Goal: Task Accomplishment & Management: Manage account settings

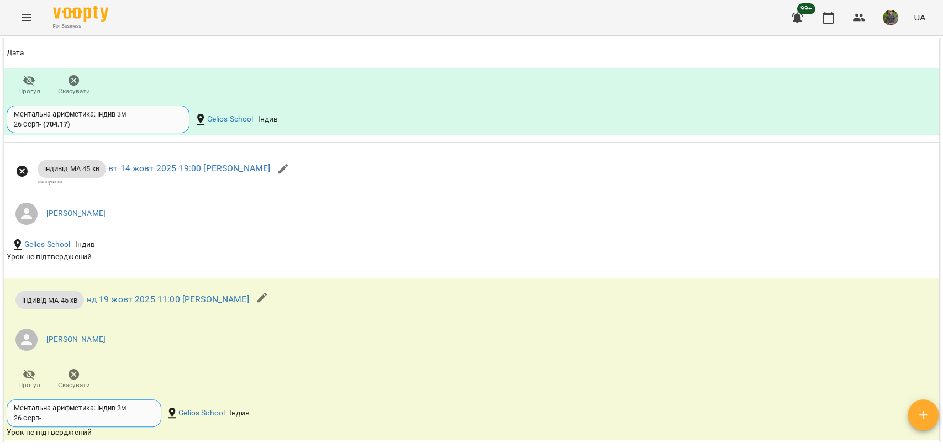
click at [941, 327] on div "Мої клієнти / Лупак [PERSON_NAME] Адріана ма укр тг Індивід ВС [PERSON_NAME] 0 …" at bounding box center [471, 240] width 939 height 404
drag, startPoint x: 941, startPoint y: 327, endPoint x: 936, endPoint y: 332, distance: 7.1
click at [936, 332] on div "Мої клієнти / Лупак [PERSON_NAME] Адріана ма укр тг Індивід ВС [PERSON_NAME] 0 …" at bounding box center [471, 240] width 939 height 404
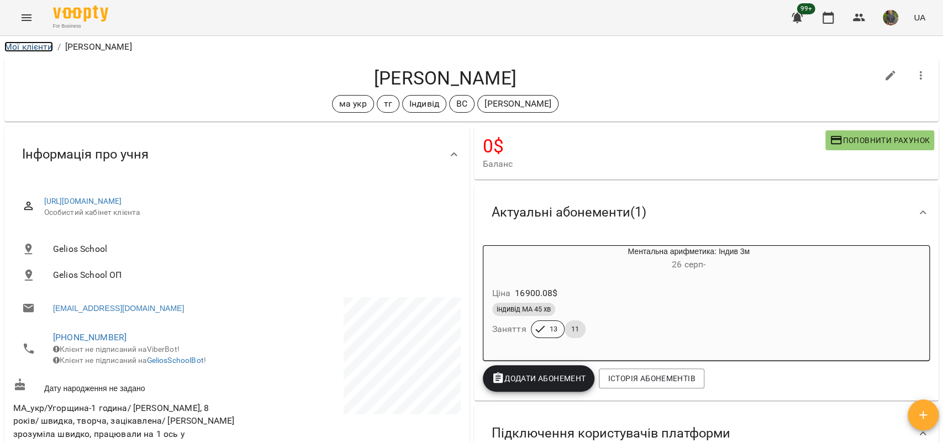
click at [36, 51] on link "Мої клієнти" at bounding box center [28, 46] width 49 height 11
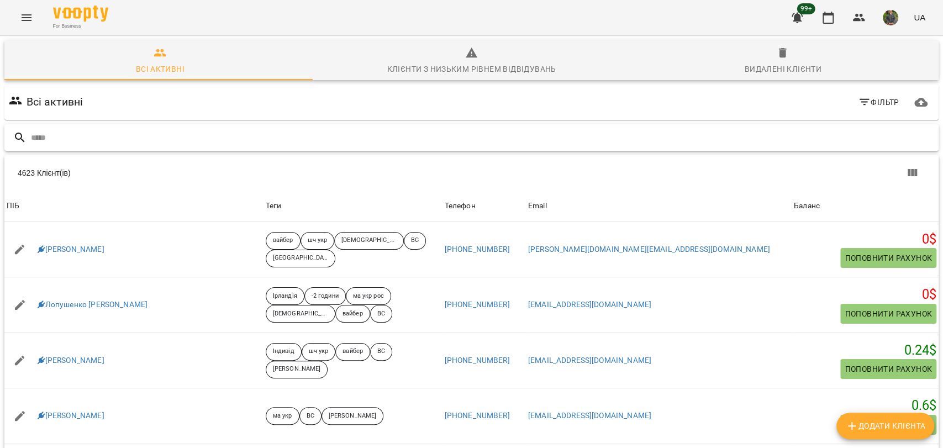
click at [108, 136] on input "text" at bounding box center [483, 138] width 904 height 18
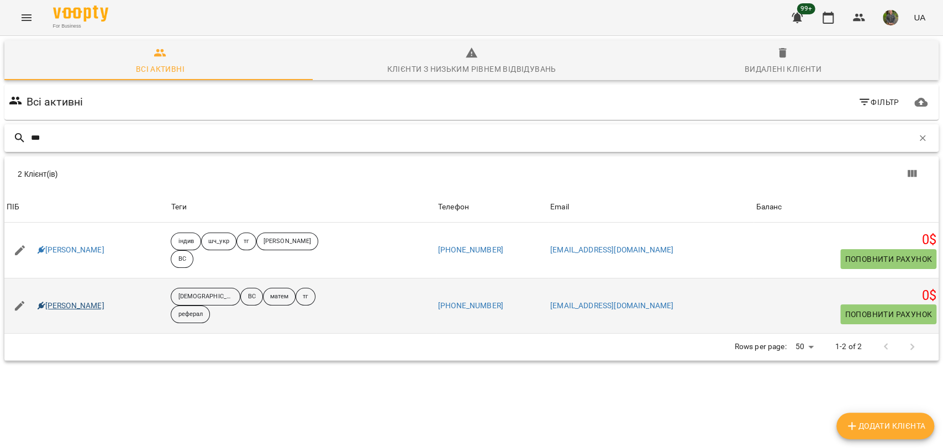
type input "***"
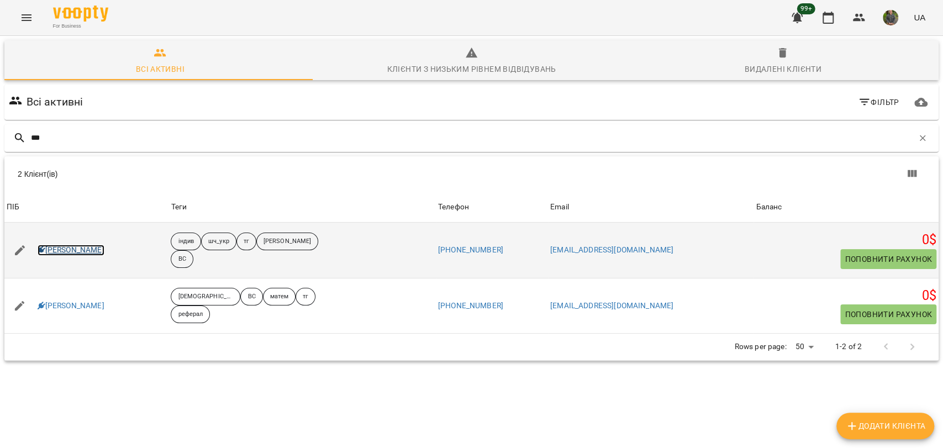
click at [72, 249] on link "[PERSON_NAME]" at bounding box center [71, 250] width 67 height 11
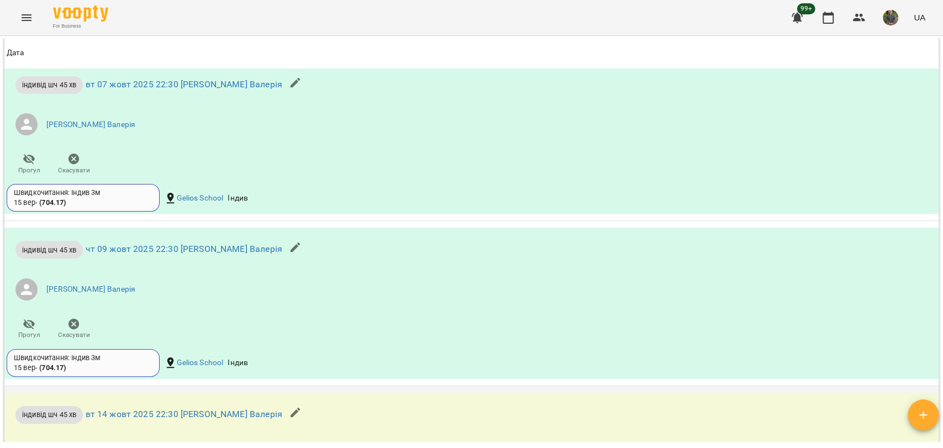
scroll to position [1118, 0]
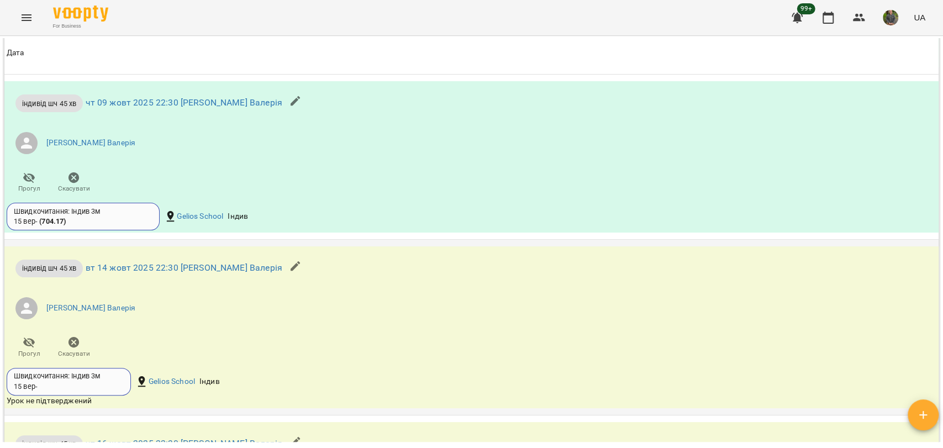
click at [65, 349] on span "Скасувати" at bounding box center [74, 347] width 32 height 22
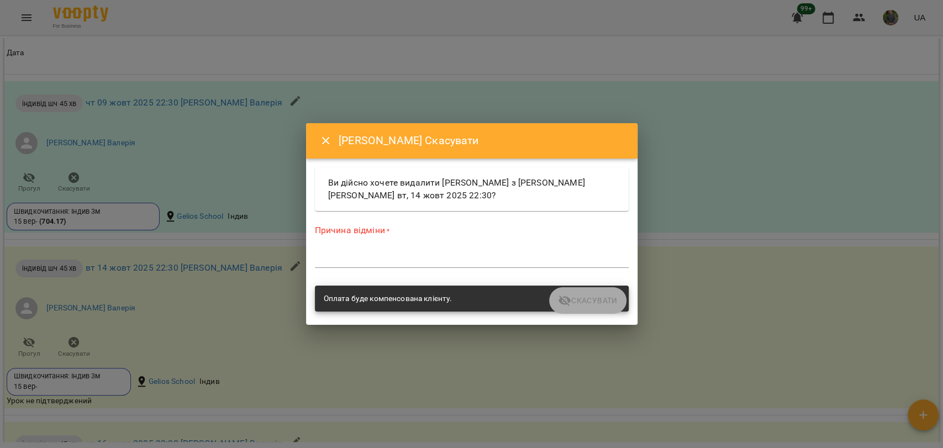
click at [426, 253] on div "*" at bounding box center [472, 259] width 314 height 18
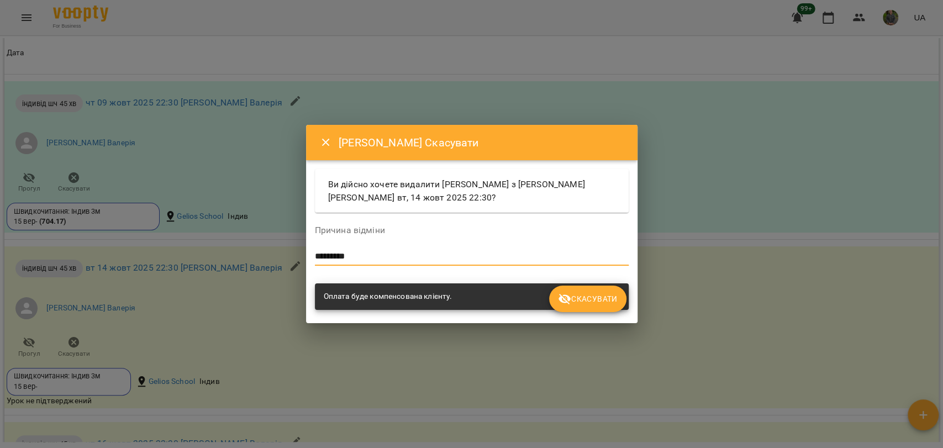
type textarea "*********"
drag, startPoint x: 589, startPoint y: 302, endPoint x: 576, endPoint y: 288, distance: 18.8
click at [589, 302] on span "Скасувати" at bounding box center [587, 298] width 59 height 13
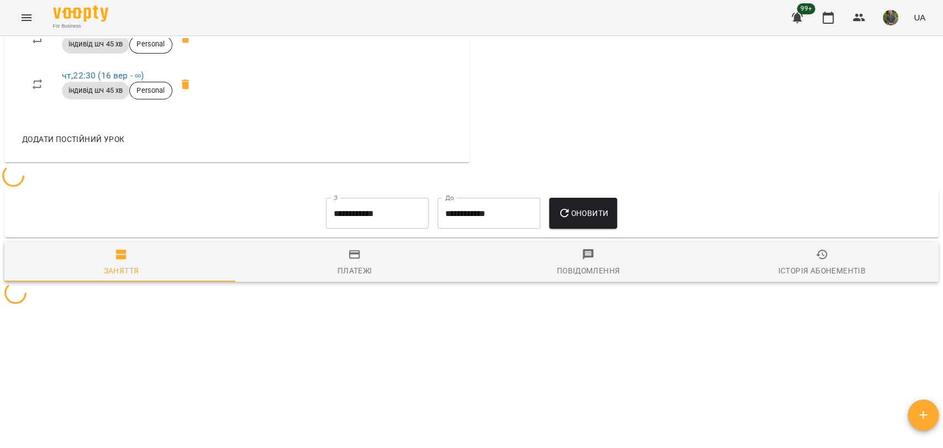
scroll to position [618, 0]
